Goal: Check status: Check status

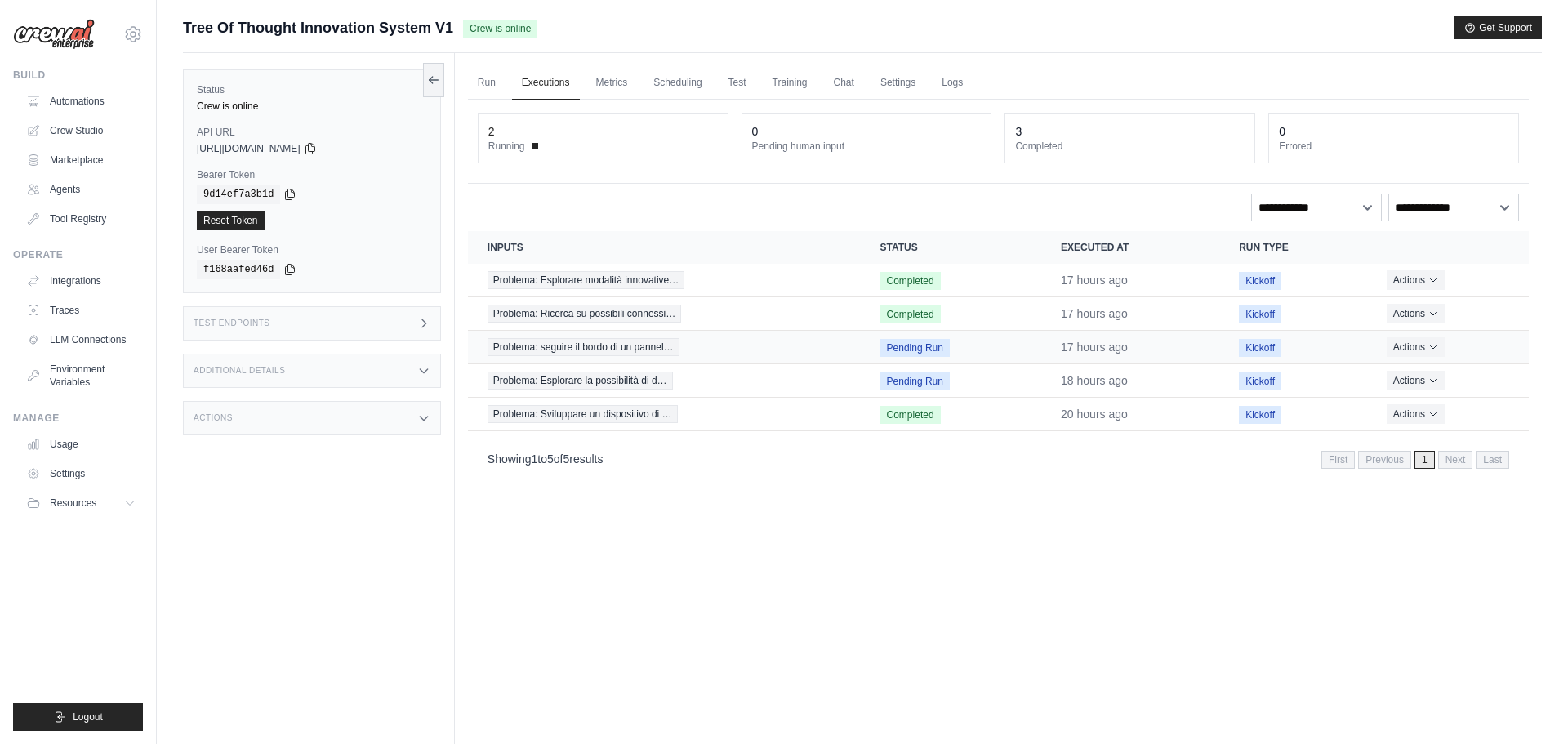
click at [913, 351] on span "Pending Run" at bounding box center [914, 347] width 69 height 18
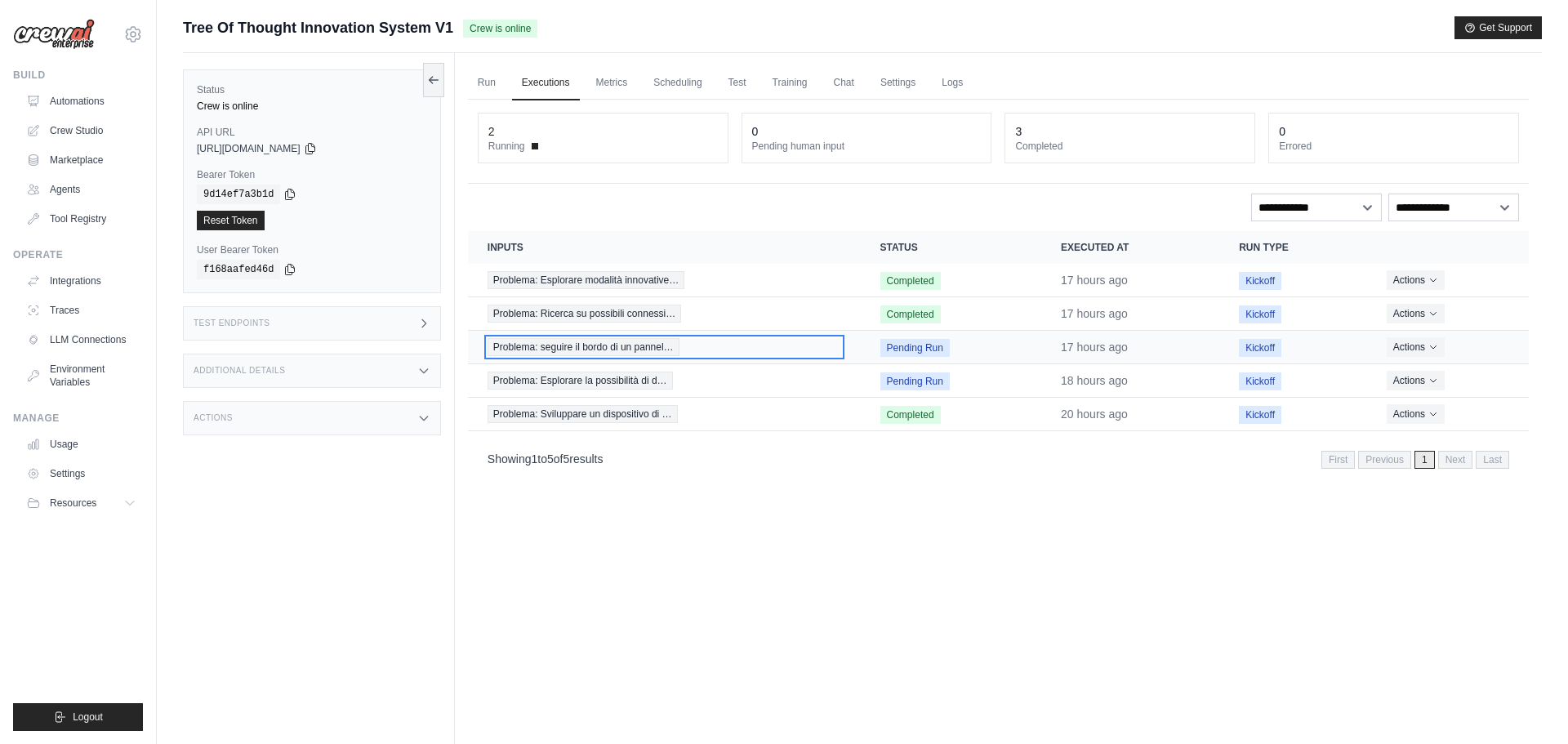
click at [658, 351] on span "Problema: seguire il bordo di un pannel…" at bounding box center [583, 346] width 192 height 18
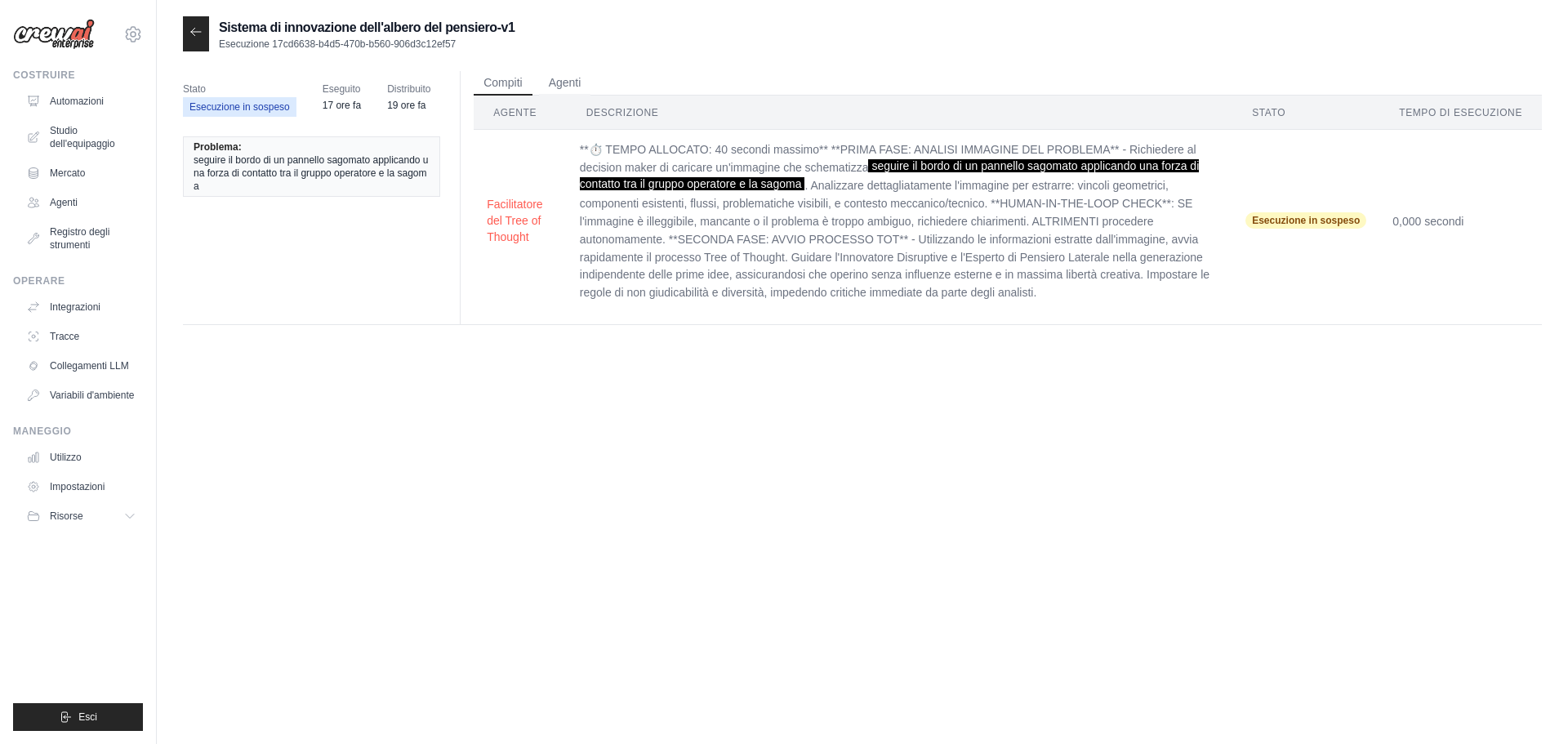
click at [192, 29] on icon at bounding box center [196, 32] width 13 height 13
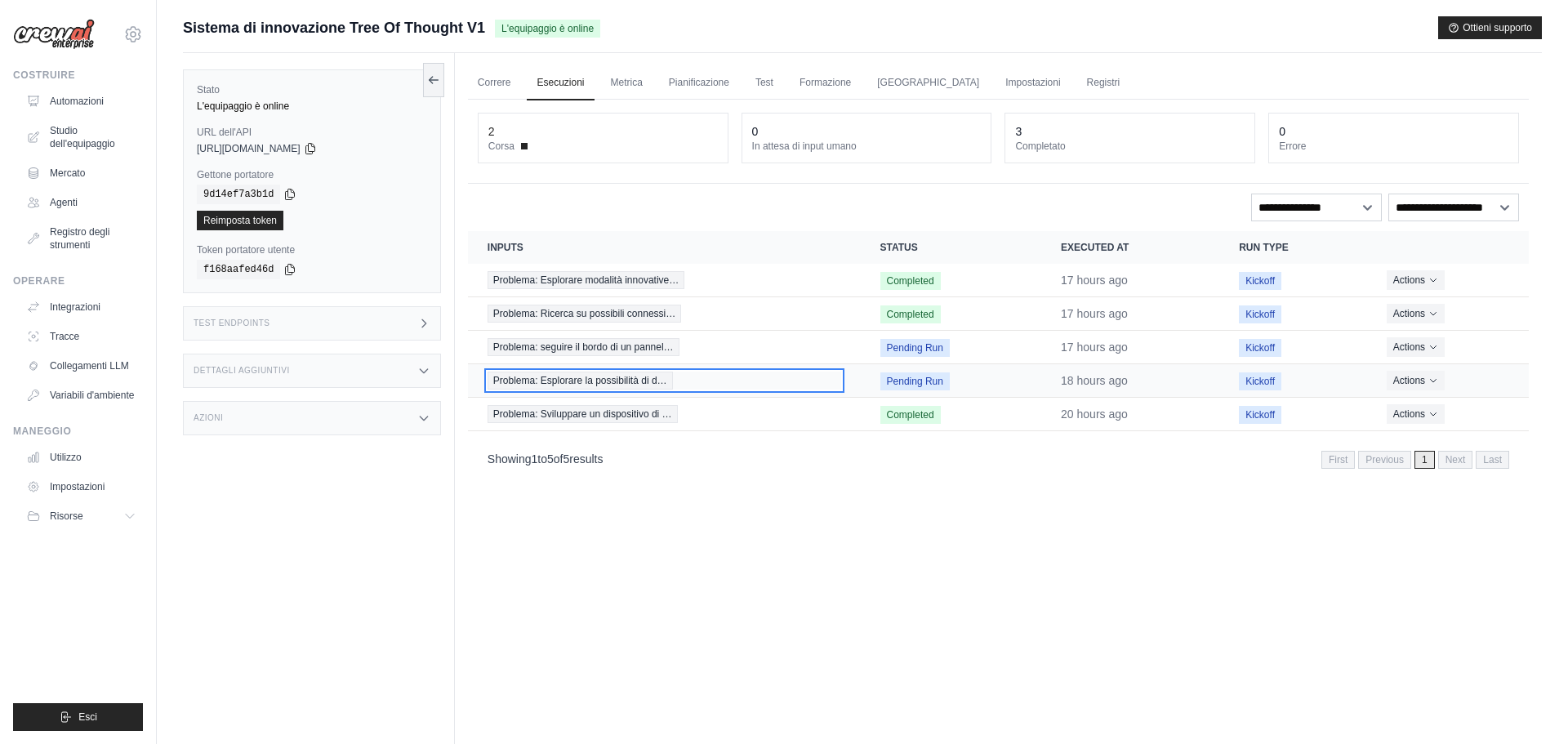
click at [602, 385] on span "Problema: Esplorare la possibilità di d…" at bounding box center [580, 381] width 185 height 18
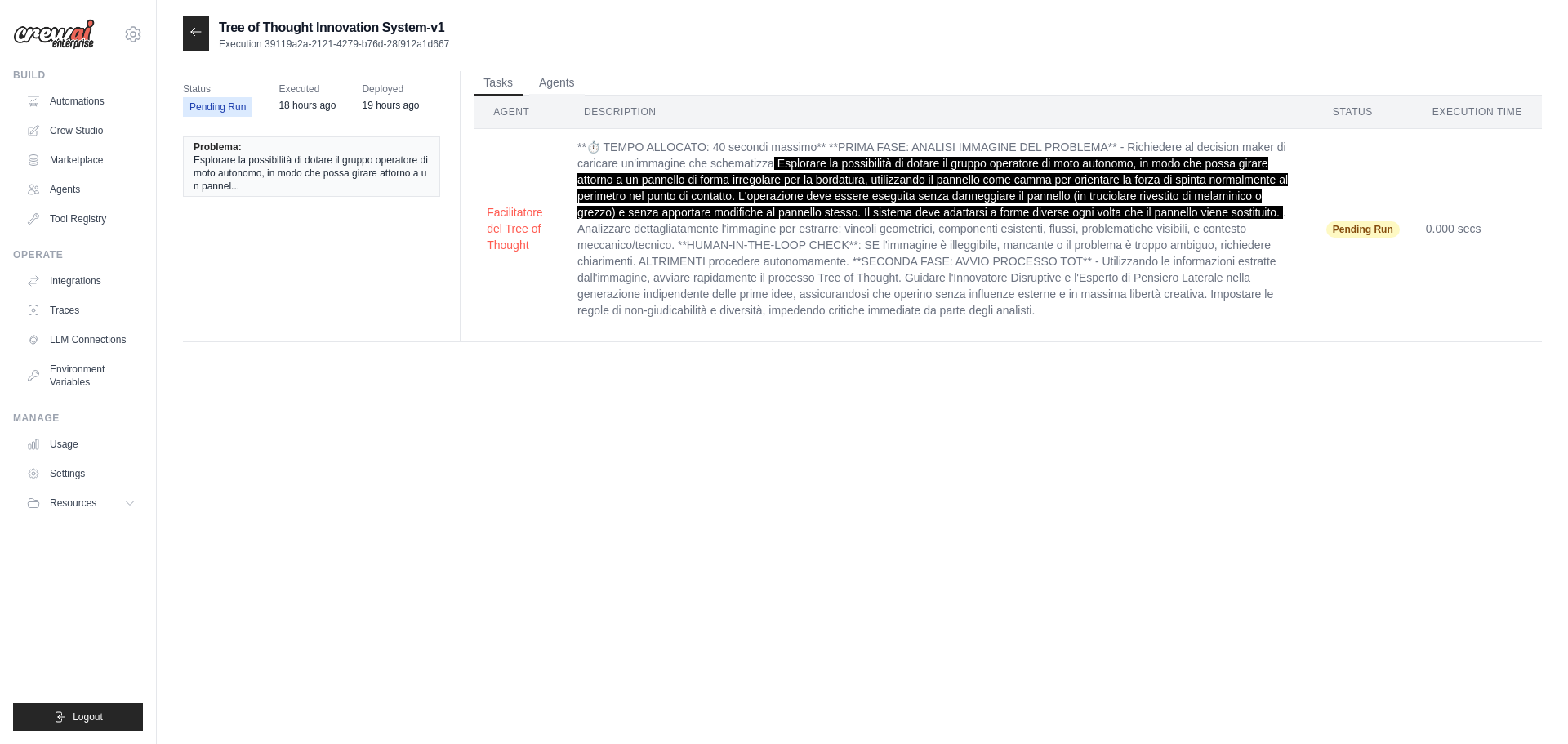
click at [206, 35] on div at bounding box center [196, 33] width 27 height 35
click at [199, 38] on icon at bounding box center [196, 32] width 13 height 13
